Goal: Find specific page/section: Find specific page/section

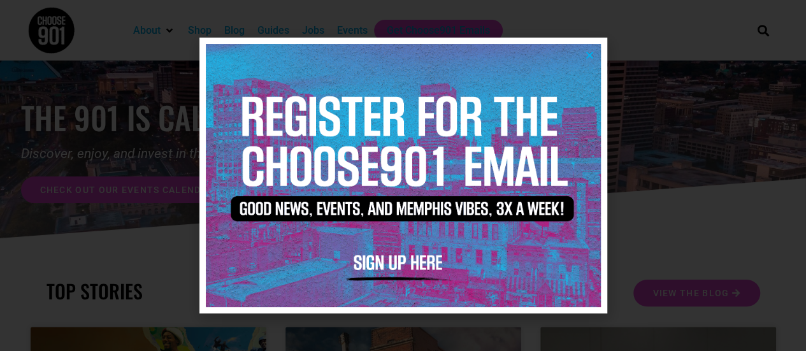
click at [591, 50] on icon "Close" at bounding box center [590, 55] width 10 height 10
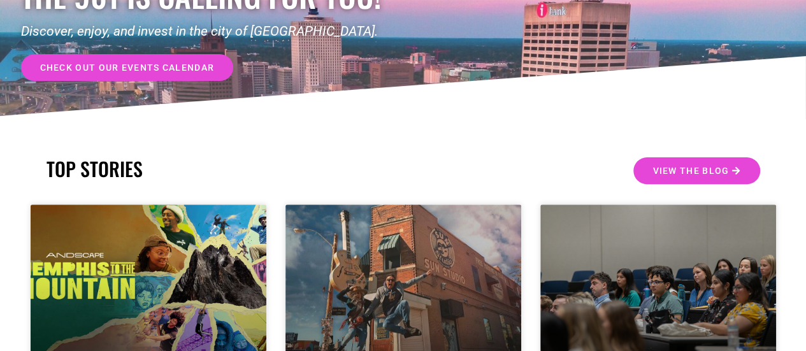
scroll to position [111, 0]
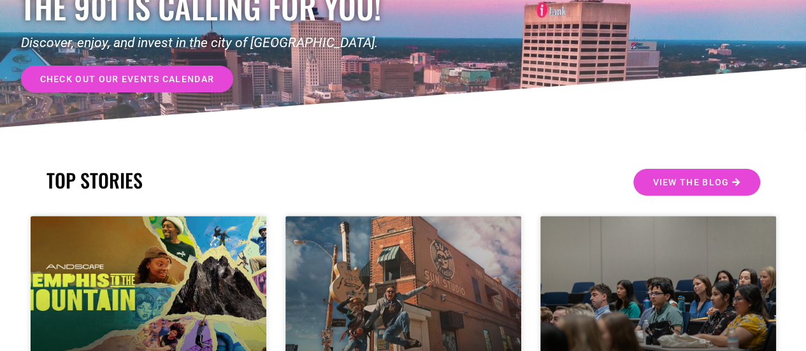
click at [94, 75] on span "check out our events calendar" at bounding box center [127, 79] width 175 height 9
click at [209, 81] on span "check out our events calendar" at bounding box center [127, 79] width 175 height 9
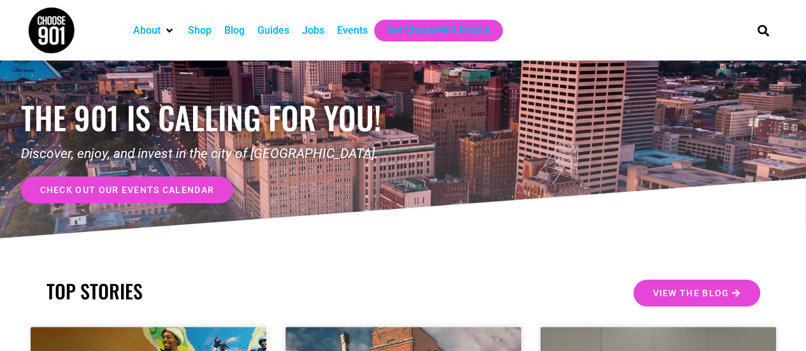
click at [356, 29] on div "Events" at bounding box center [352, 30] width 31 height 15
click at [345, 29] on div "Events" at bounding box center [352, 30] width 31 height 15
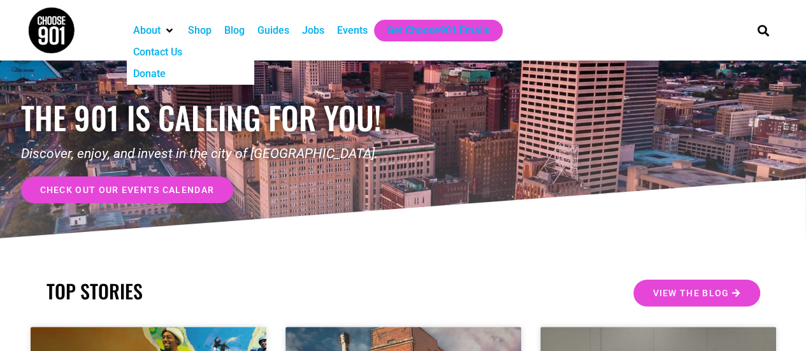
click at [154, 48] on div "Contact Us" at bounding box center [157, 52] width 49 height 15
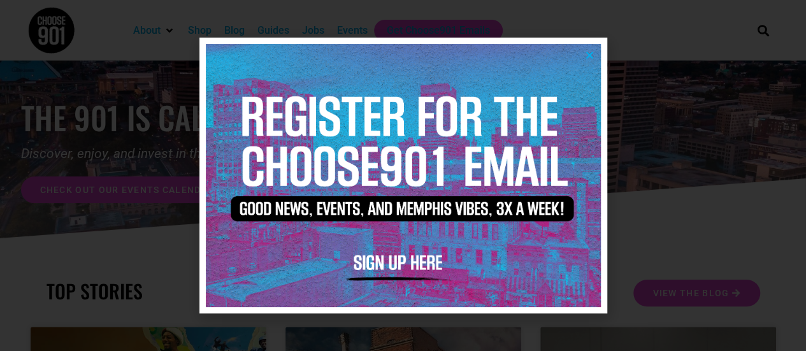
click at [588, 51] on icon "Close" at bounding box center [590, 55] width 10 height 10
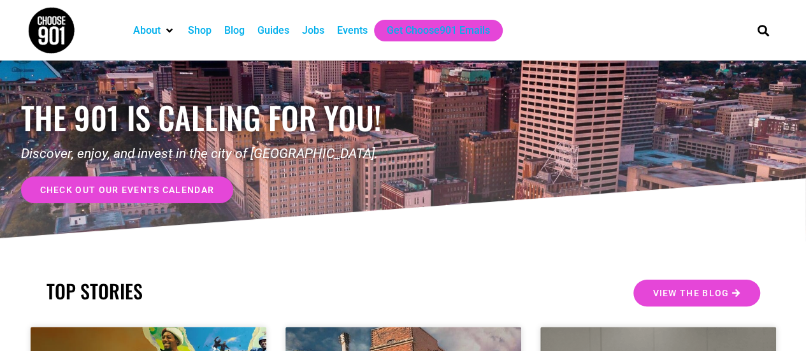
click at [171, 191] on span "check out our events calendar" at bounding box center [127, 189] width 175 height 9
